Goal: Information Seeking & Learning: Stay updated

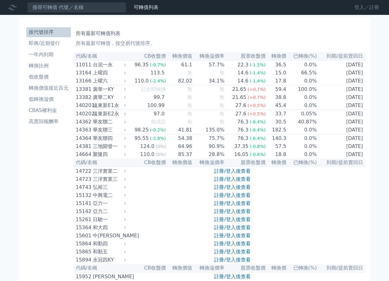
click at [373, 5] on link "登入／註冊" at bounding box center [367, 7] width 35 height 10
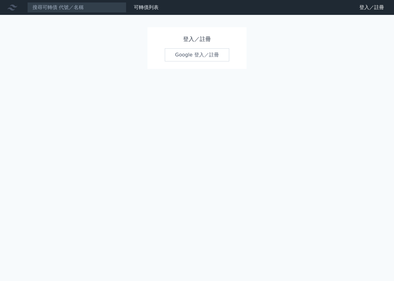
click at [181, 51] on link "Google 登入／註冊" at bounding box center [197, 54] width 64 height 13
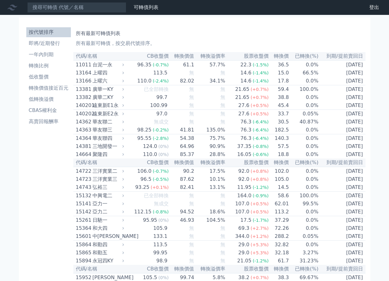
click at [38, 45] on li "即將/近期發行" at bounding box center [48, 43] width 45 height 7
